Goal: Task Accomplishment & Management: Use online tool/utility

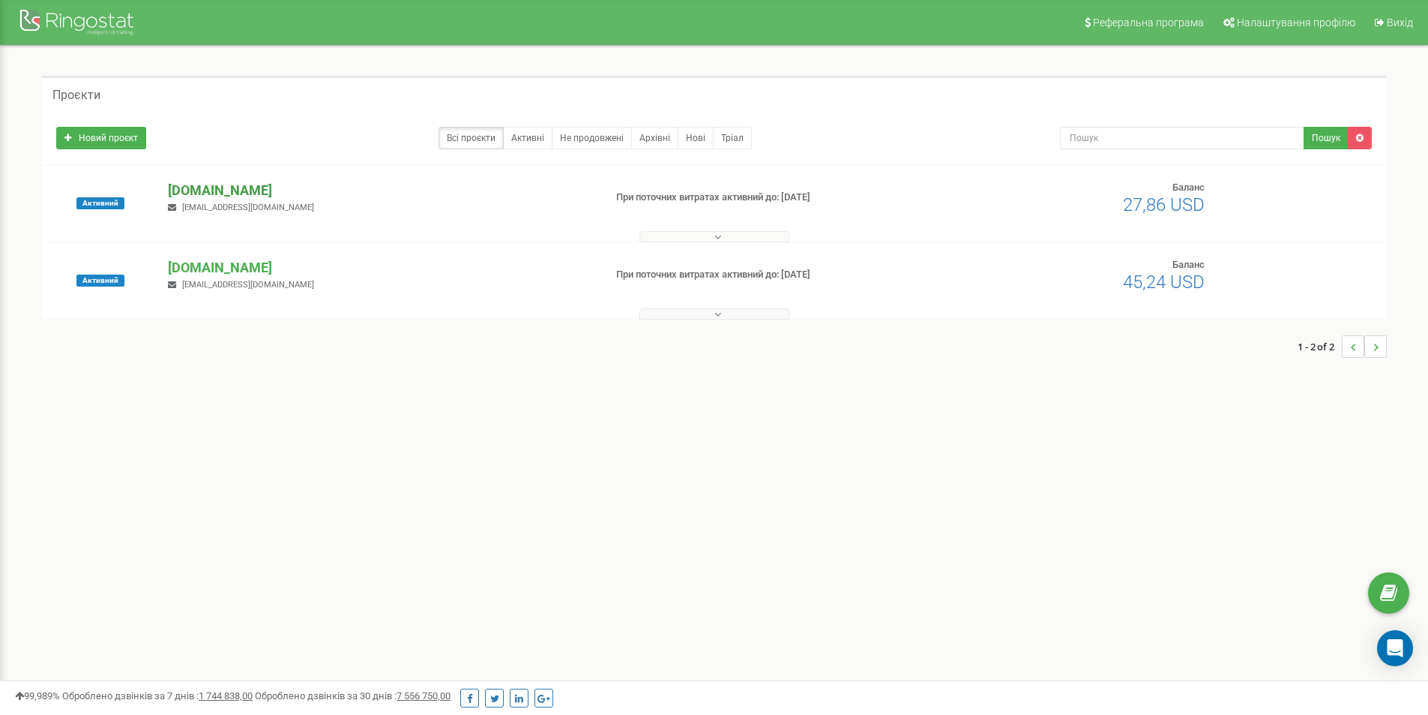
click at [241, 190] on p "[DOMAIN_NAME]" at bounding box center [380, 190] width 424 height 19
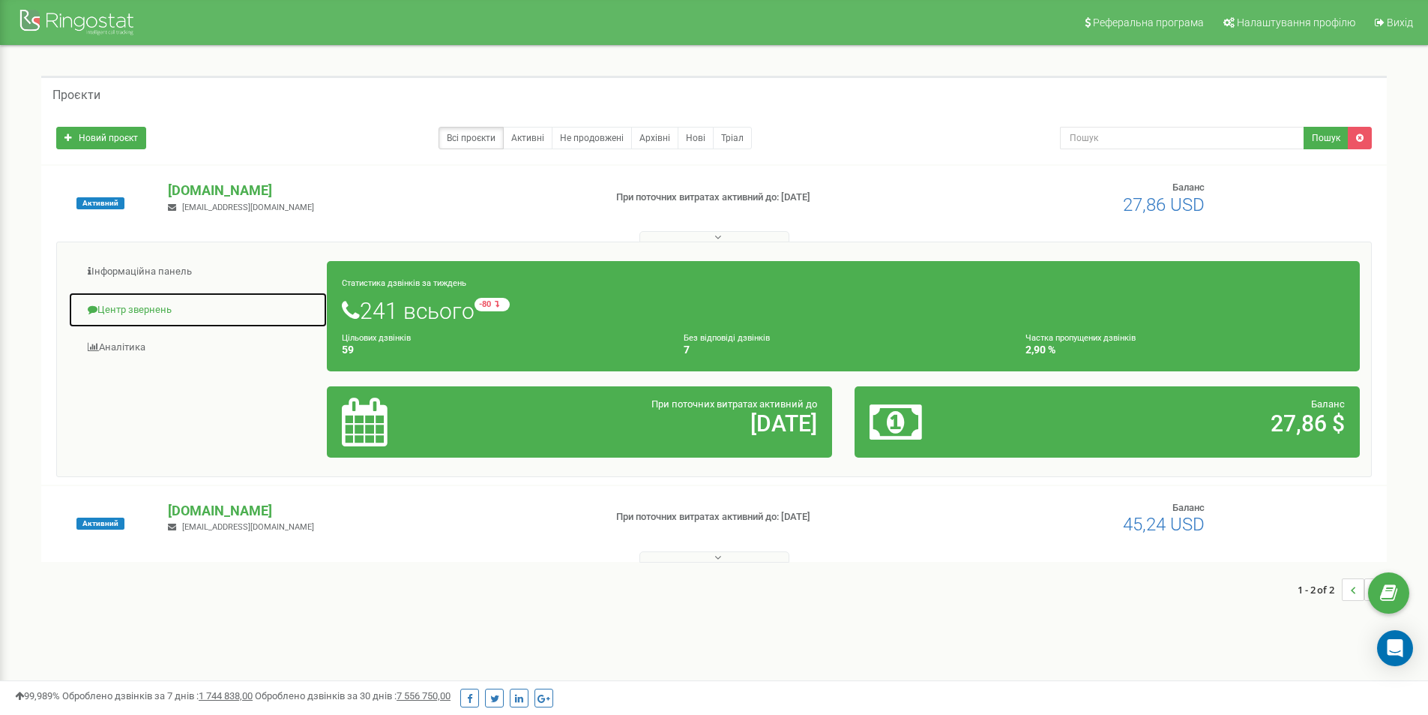
click at [138, 310] on link "Центр звернень" at bounding box center [197, 310] width 259 height 37
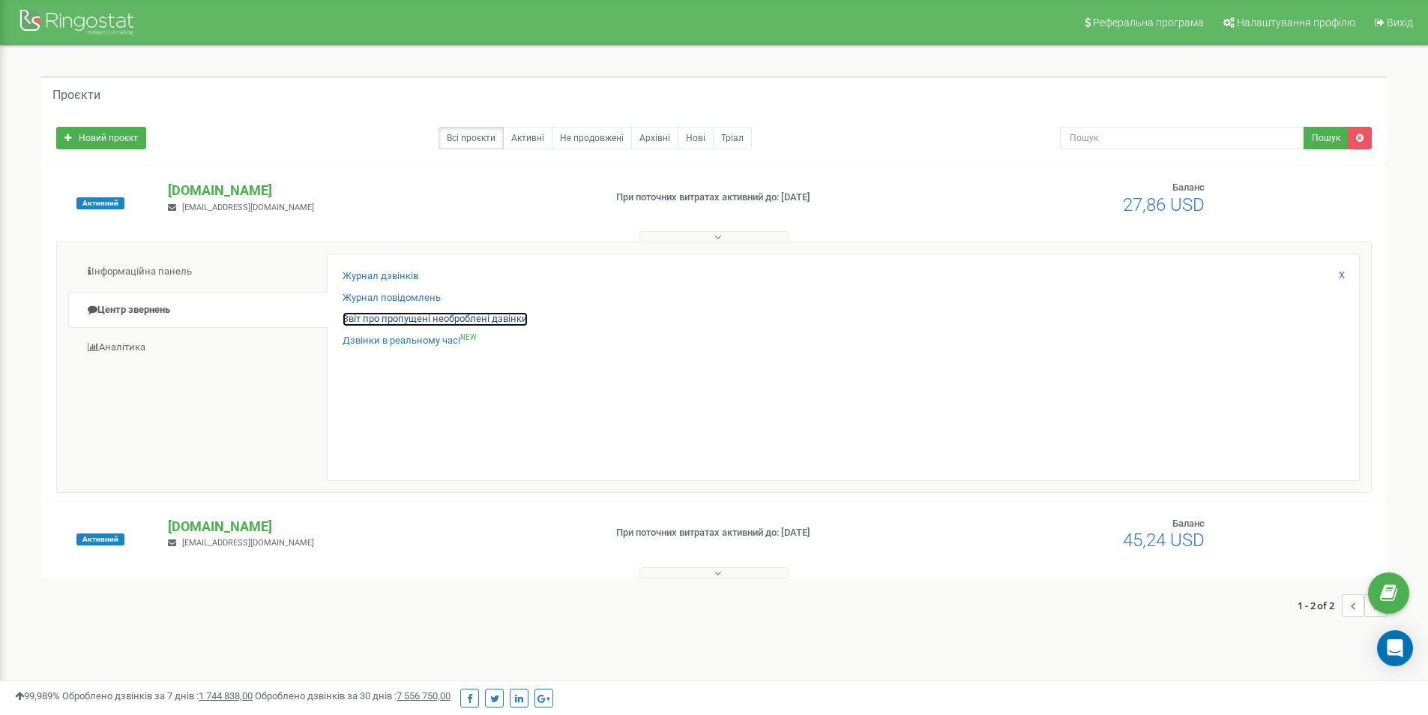
click at [391, 319] on link "Звіт про пропущені необроблені дзвінки" at bounding box center [435, 319] width 185 height 14
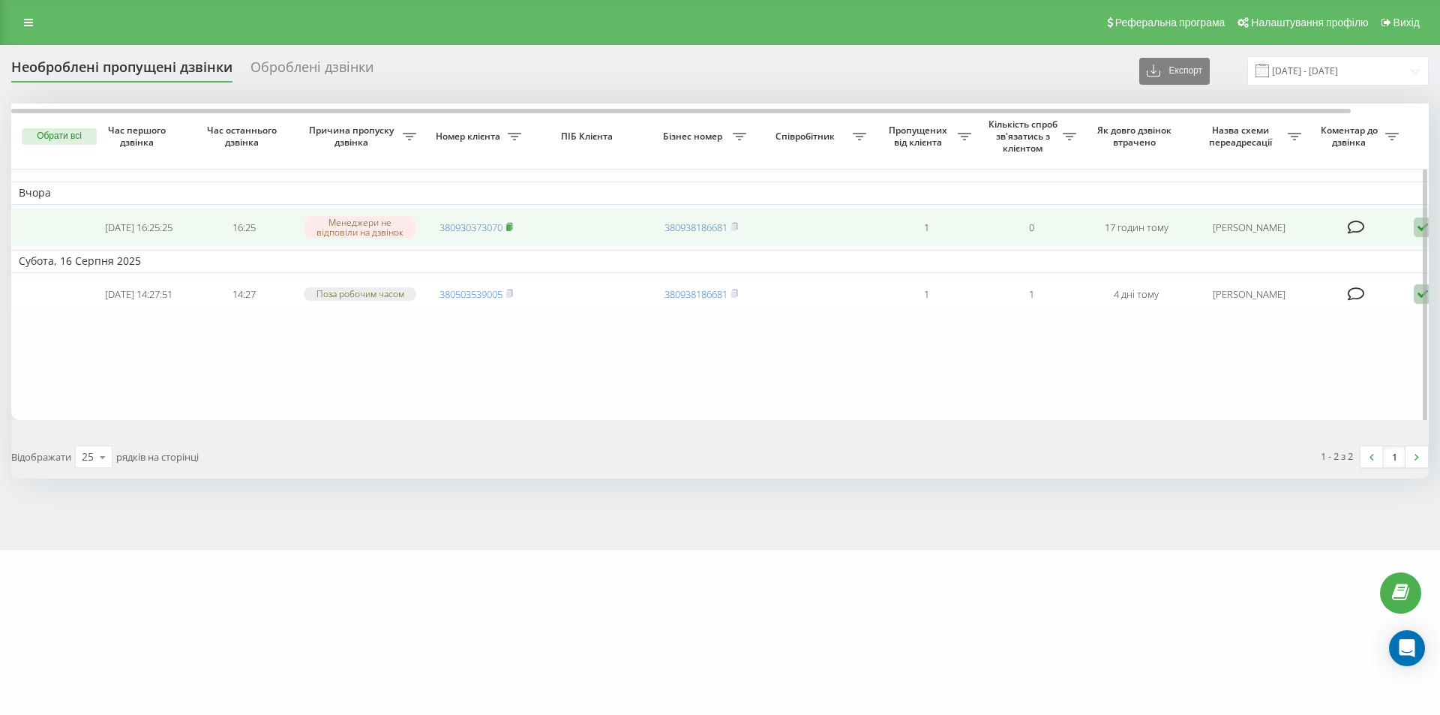
click at [513, 223] on icon at bounding box center [509, 226] width 7 height 9
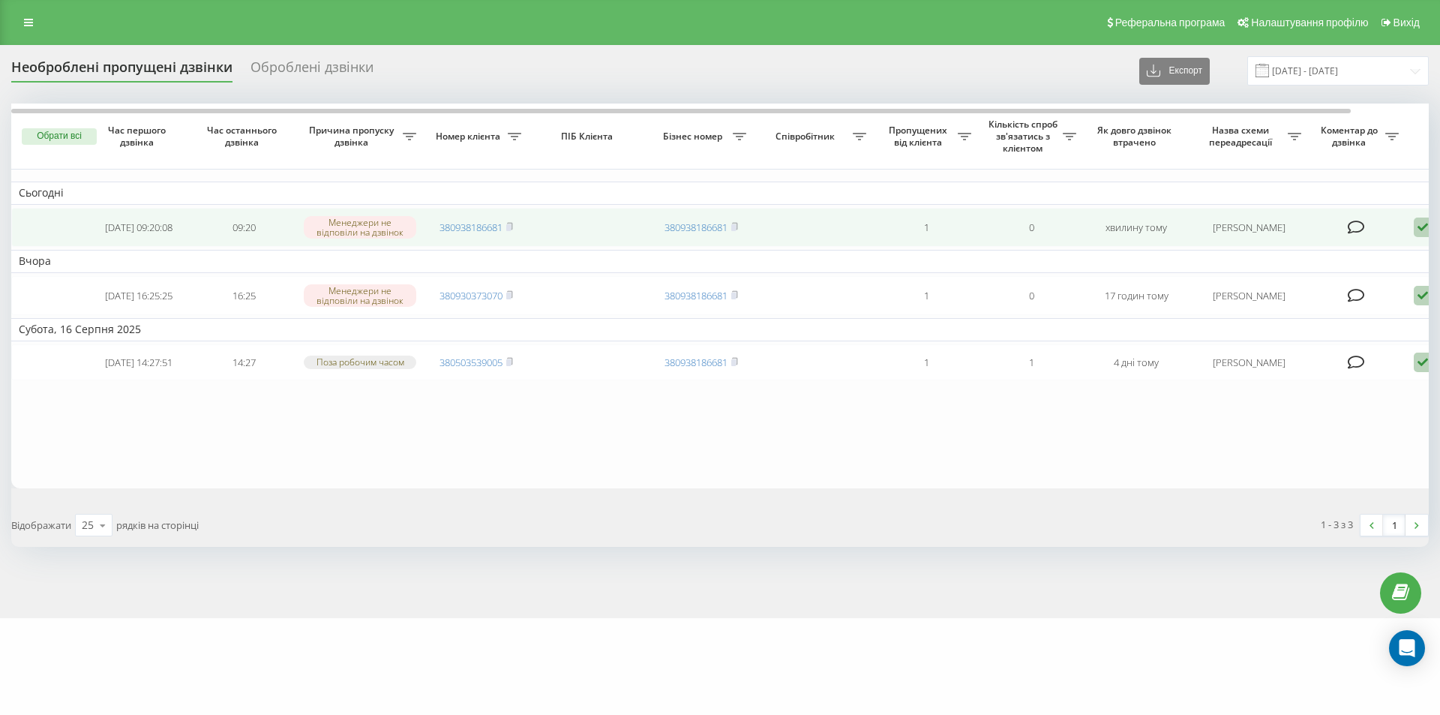
click at [1422, 231] on icon at bounding box center [1422, 227] width 18 height 20
click at [1272, 279] on span "Зв'язався з клієнтом за допомогою іншого каналу" at bounding box center [1358, 278] width 256 height 14
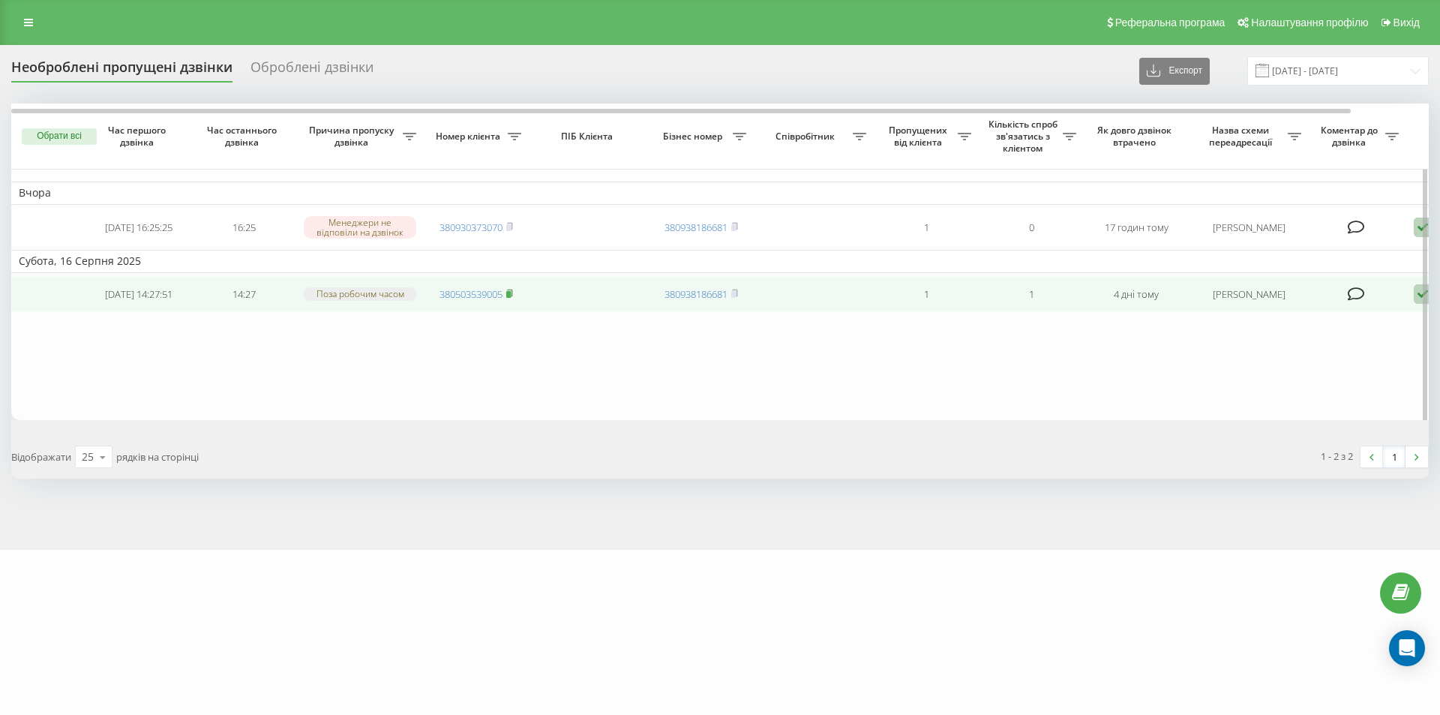
click at [511, 298] on rect at bounding box center [508, 294] width 4 height 7
